Goal: Information Seeking & Learning: Learn about a topic

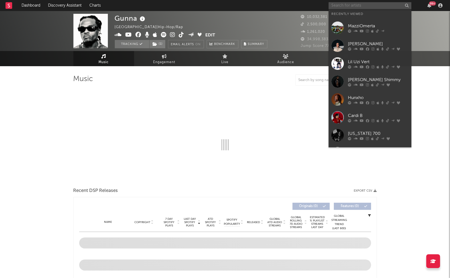
click at [342, 3] on input "text" at bounding box center [370, 5] width 83 height 7
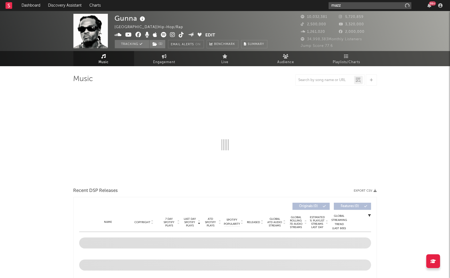
type input "mazzi"
select select "6m"
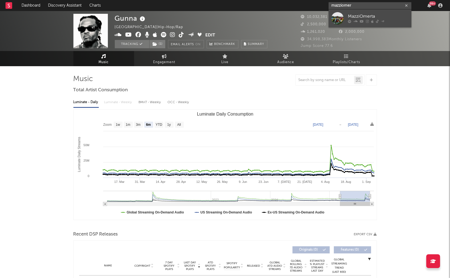
type input "mazziomer"
click at [346, 18] on link "MazziOmerta" at bounding box center [370, 18] width 83 height 18
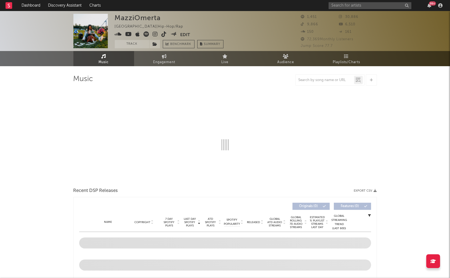
select select "6m"
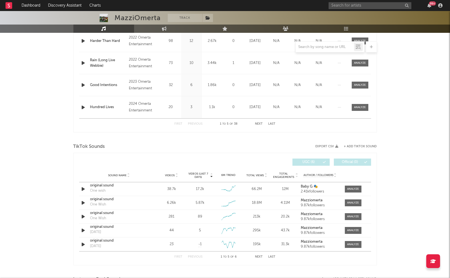
scroll to position [320, 0]
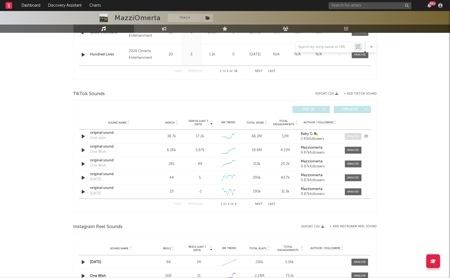
click at [348, 135] on div at bounding box center [353, 136] width 12 height 4
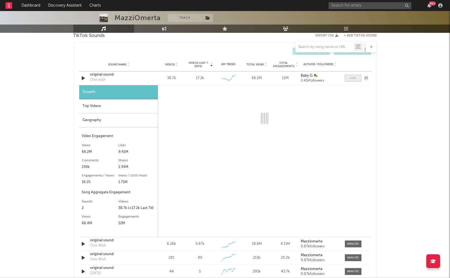
scroll to position [423, 0]
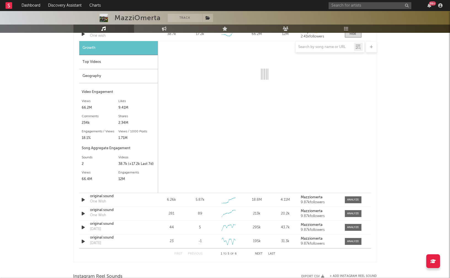
select select "6m"
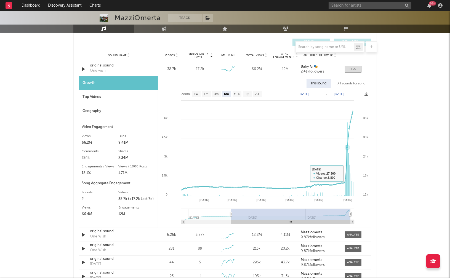
scroll to position [387, 0]
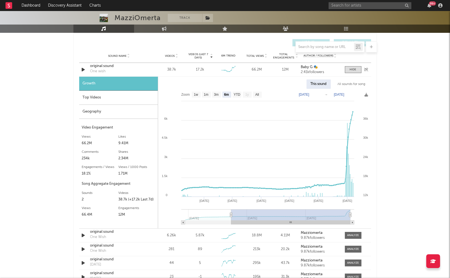
click at [103, 66] on div "original sound" at bounding box center [119, 66] width 58 height 6
